Goal: Information Seeking & Learning: Compare options

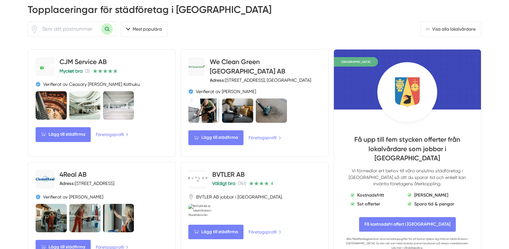
scroll to position [318, 0]
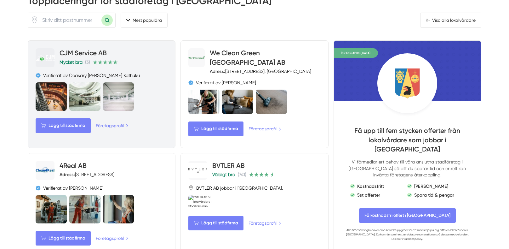
click at [87, 50] on link "CJM Service AB" at bounding box center [83, 53] width 47 height 8
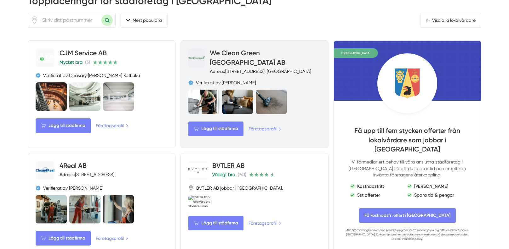
click at [260, 53] on link "We Clean Green Sweden AB" at bounding box center [248, 57] width 76 height 17
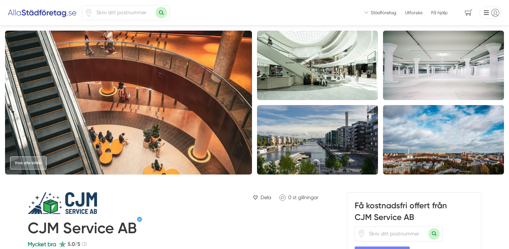
click at [173, 196] on picture at bounding box center [108, 203] width 161 height 22
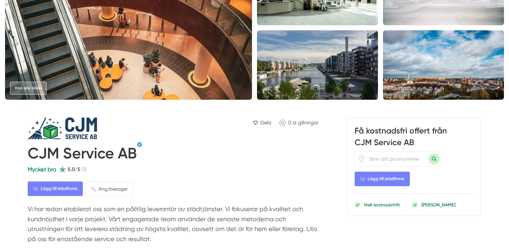
scroll to position [62, 0]
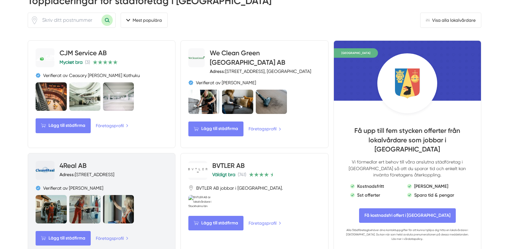
click at [68, 161] on link "4Real AB" at bounding box center [73, 165] width 27 height 8
